Goal: Answer question/provide support: Ask a question

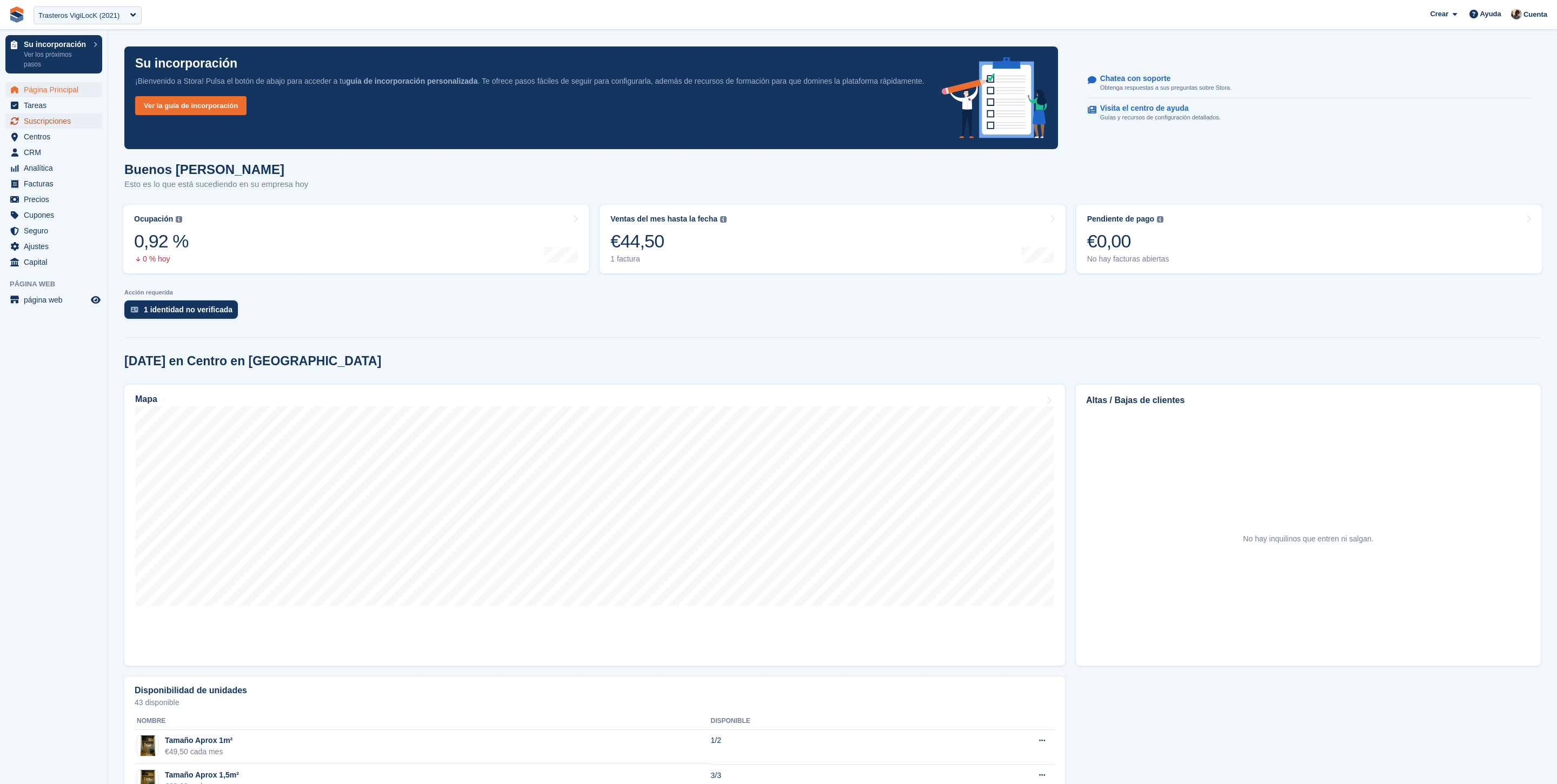
click at [55, 125] on span "Suscripciones" at bounding box center [56, 121] width 65 height 15
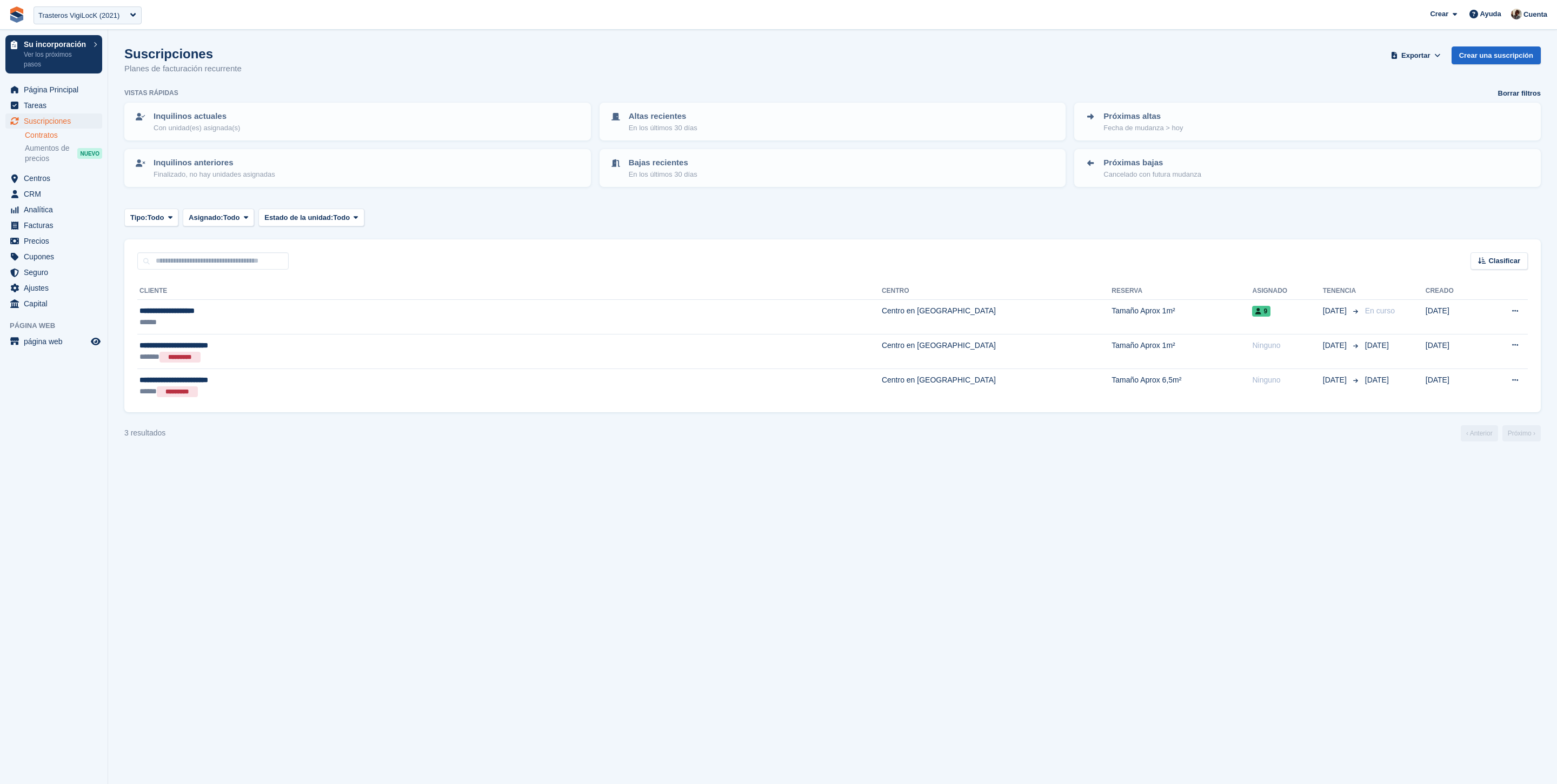
click at [54, 136] on link "Contratos" at bounding box center [63, 135] width 78 height 10
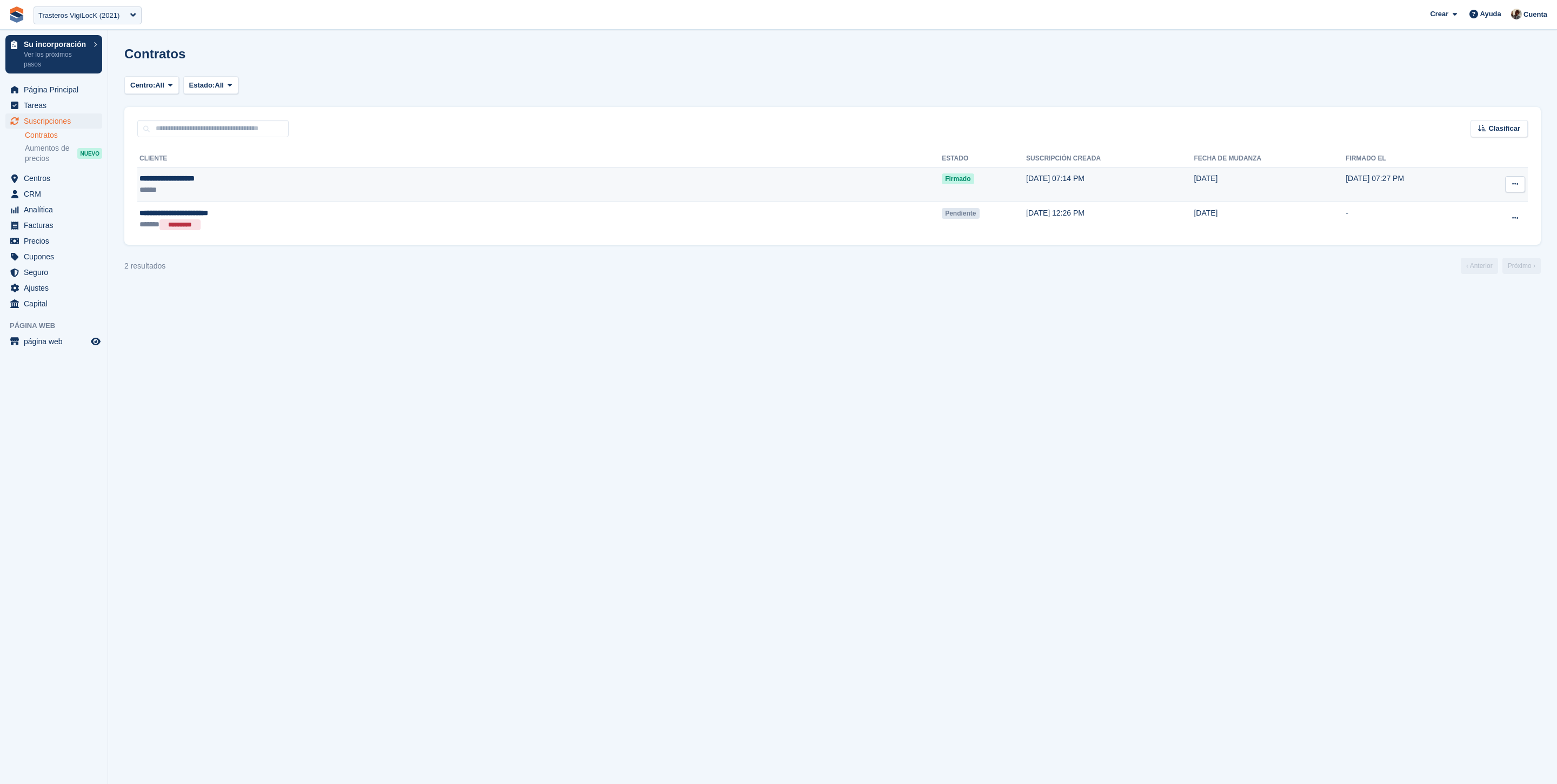
click at [350, 178] on div "**********" at bounding box center [317, 179] width 356 height 11
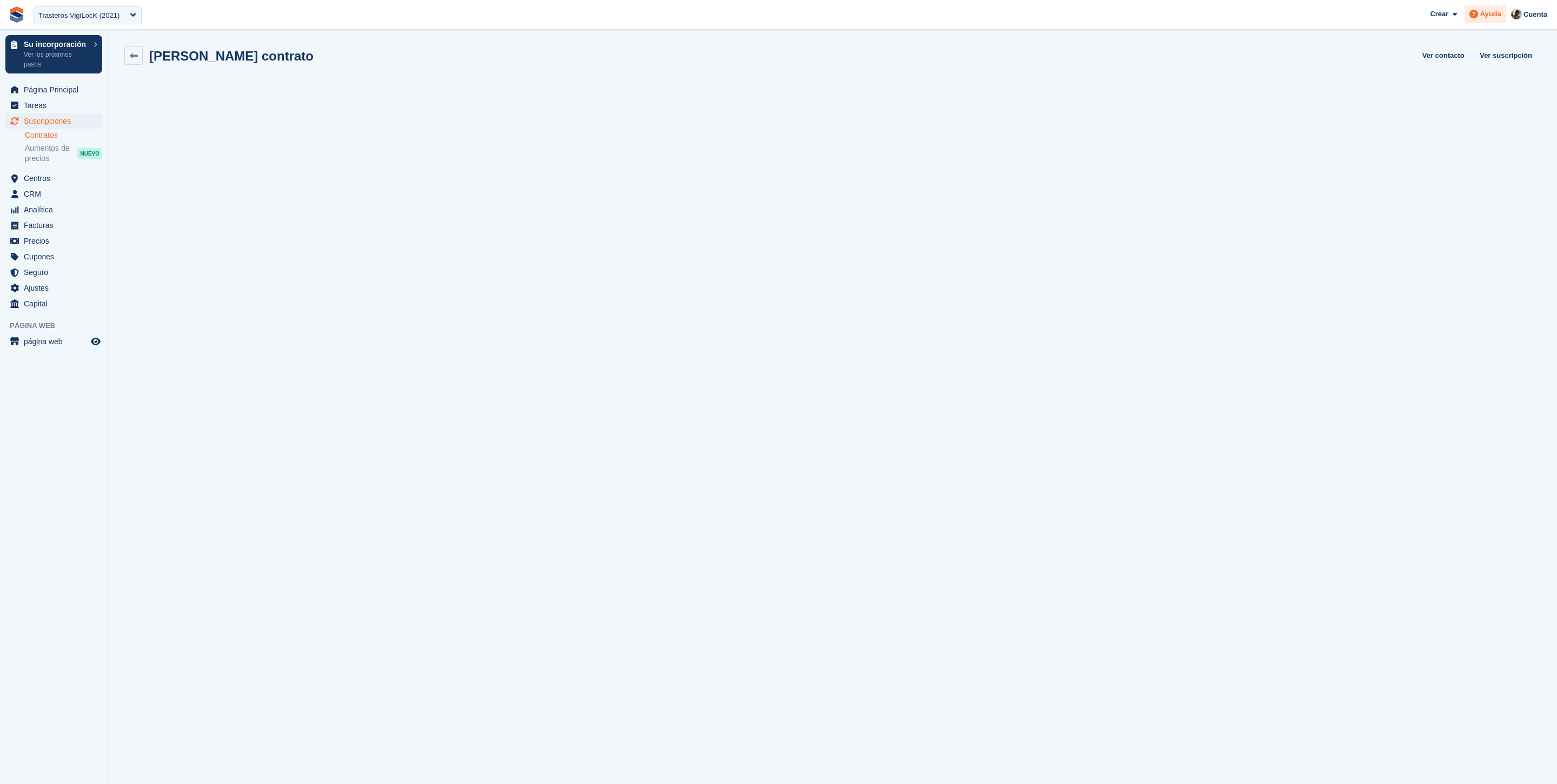
click at [1492, 14] on span "Ayuda" at bounding box center [1491, 14] width 21 height 11
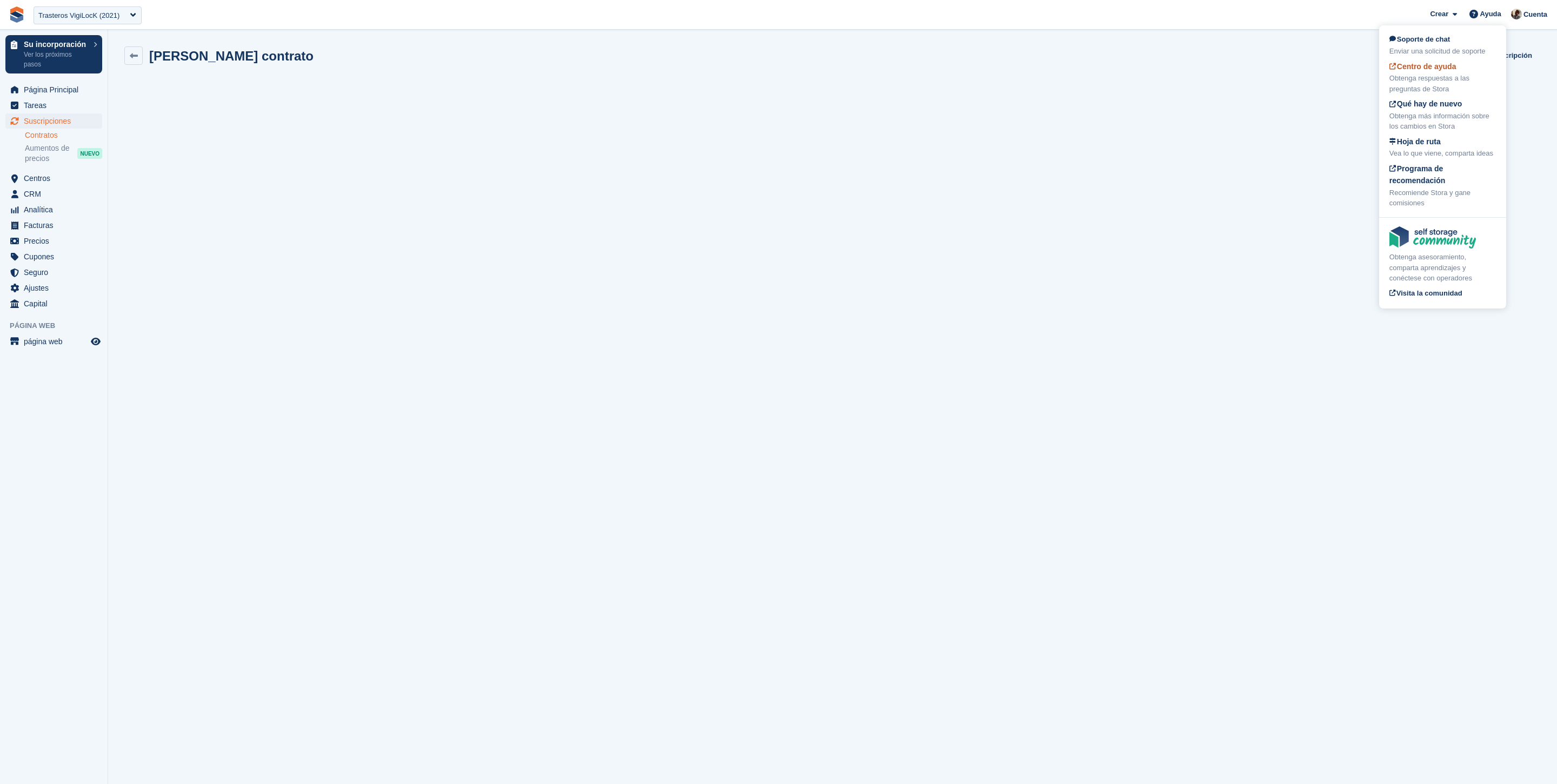
click at [1440, 88] on div "Obtenga respuestas a las preguntas de Stora" at bounding box center [1442, 83] width 106 height 21
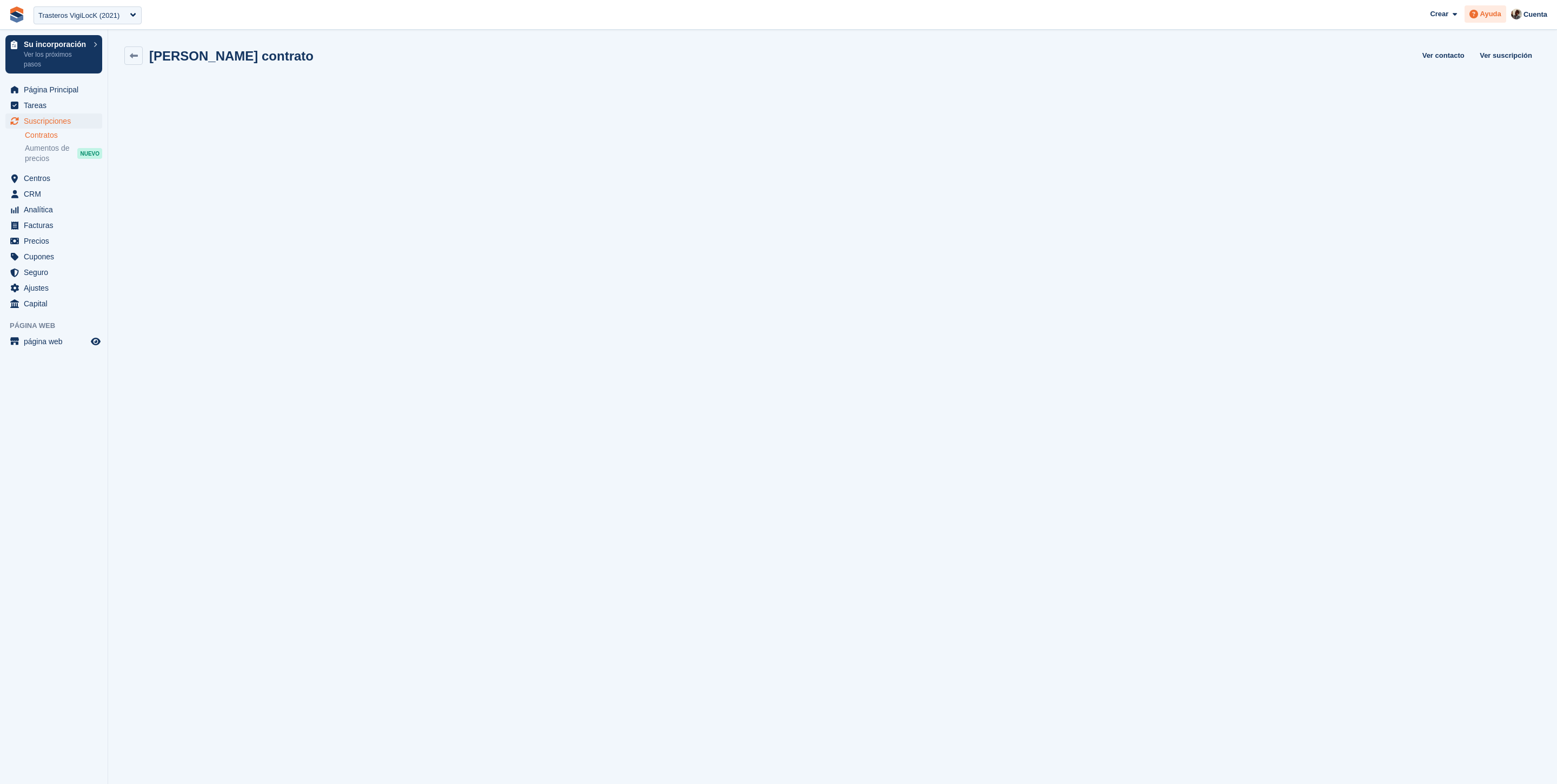
click at [1488, 17] on span "Ayuda" at bounding box center [1491, 14] width 21 height 11
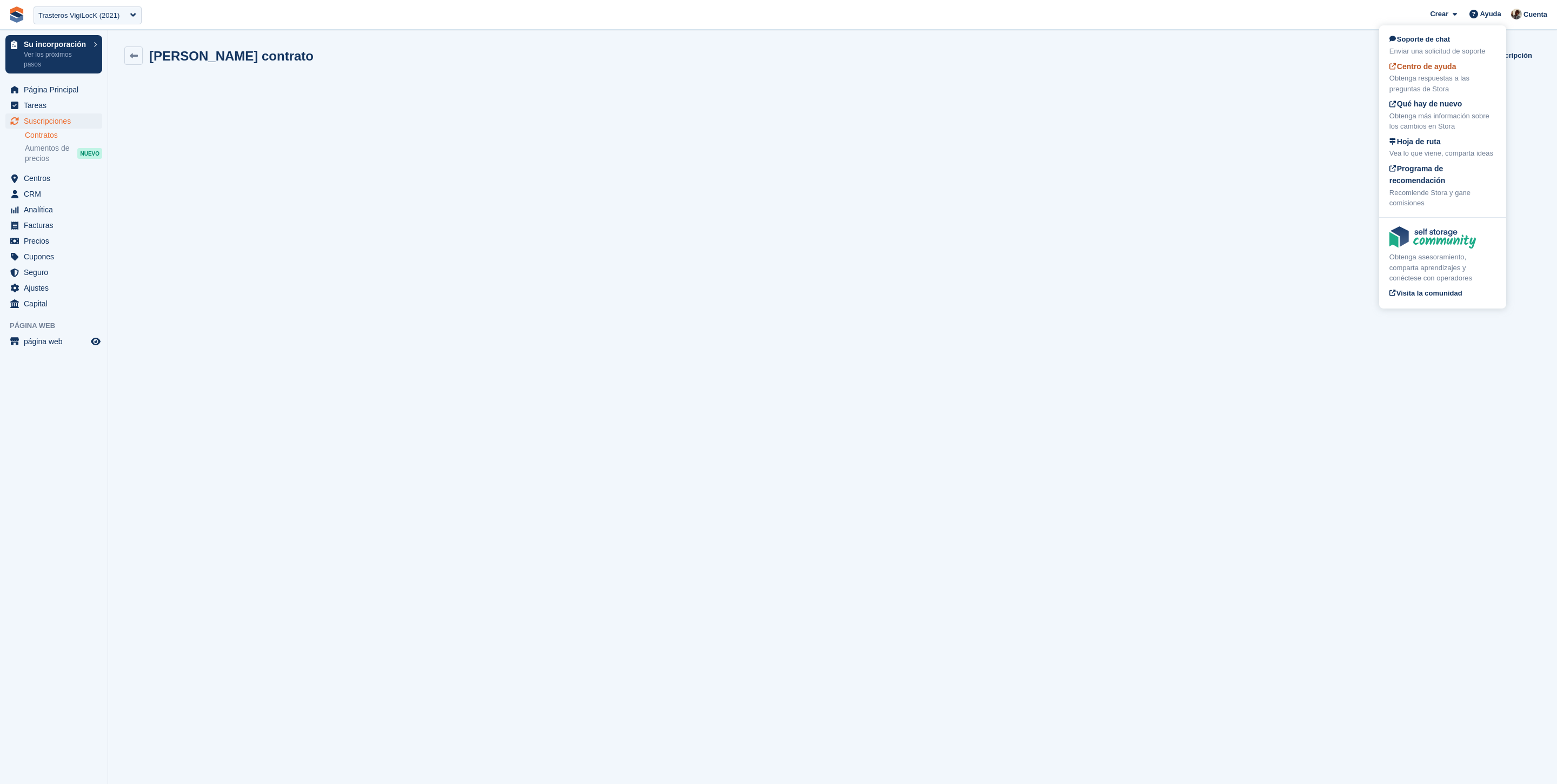
click at [1427, 74] on div "Obtenga respuestas a las preguntas de Stora" at bounding box center [1442, 83] width 106 height 21
